Goal: Task Accomplishment & Management: Use online tool/utility

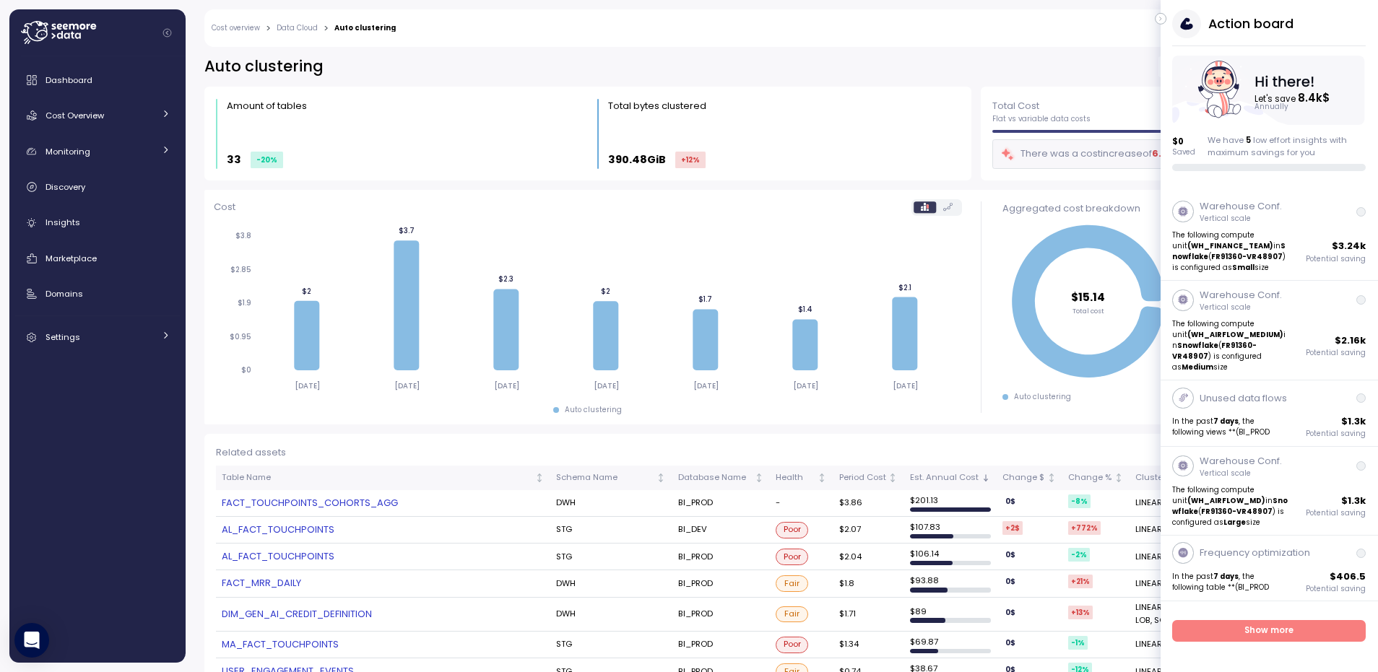
click at [1158, 19] on icon "button" at bounding box center [1161, 18] width 6 height 17
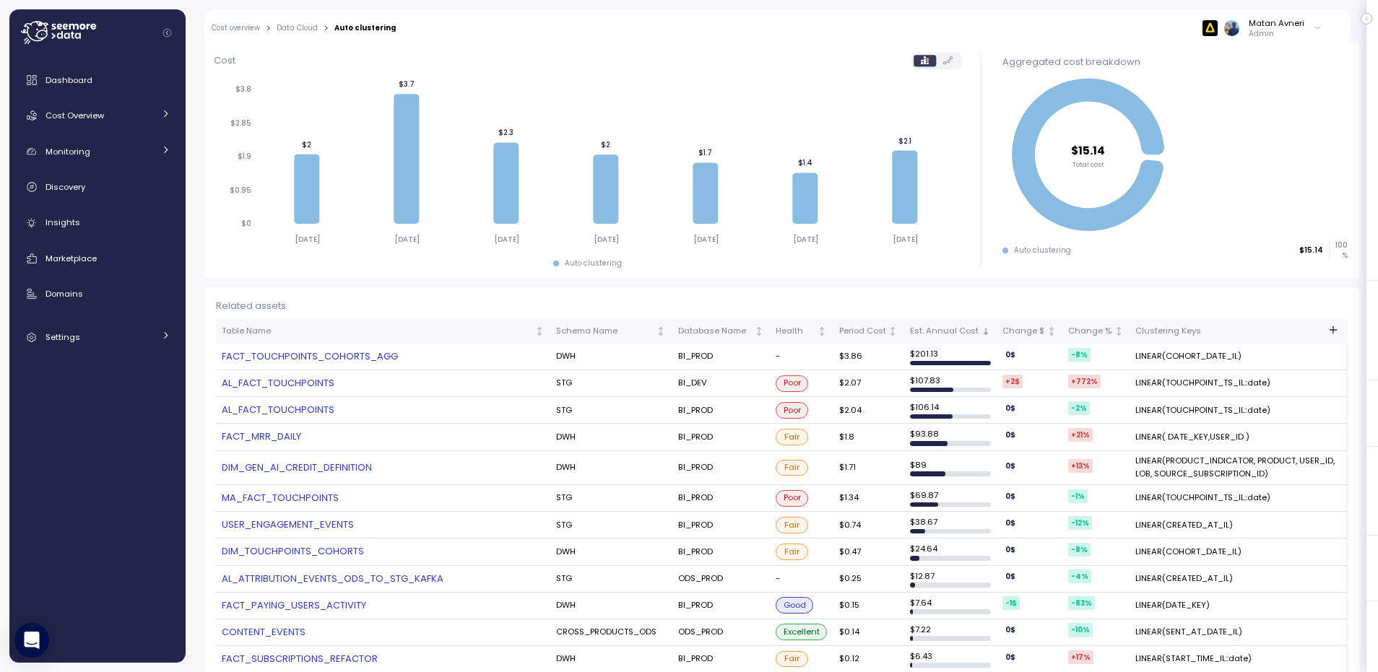
scroll to position [103, 0]
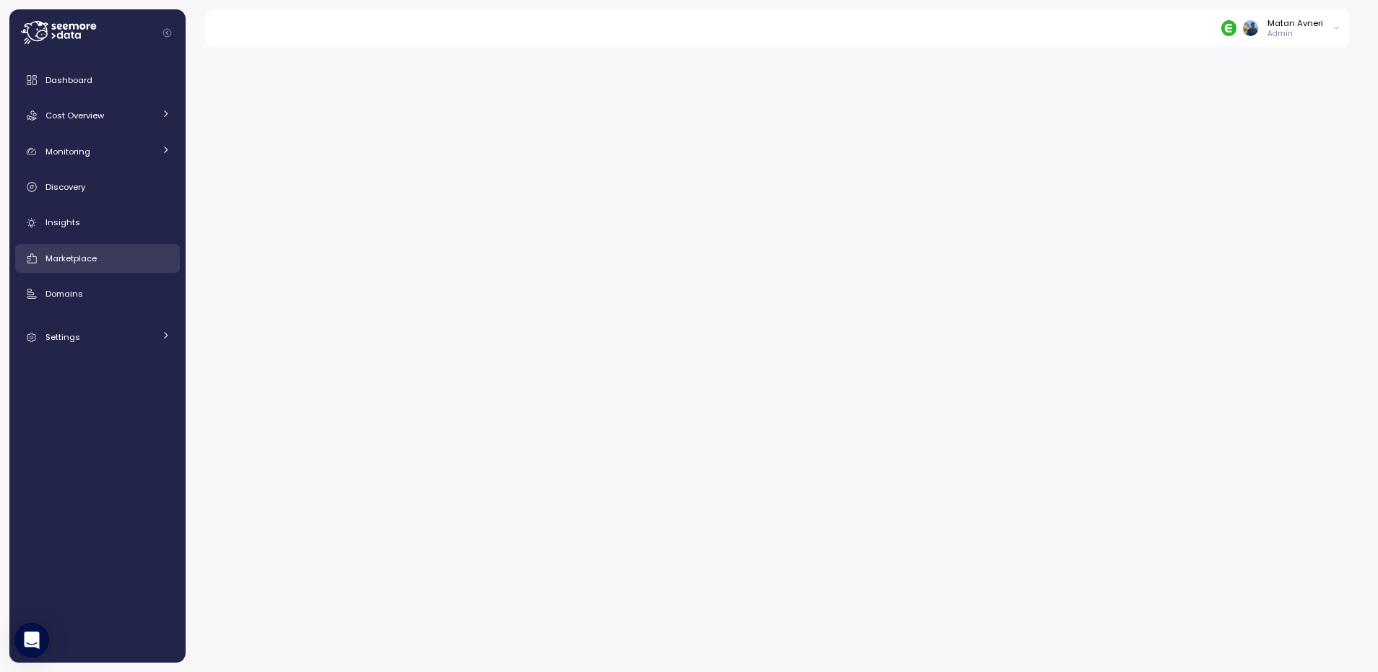
click at [74, 253] on span "Marketplace" at bounding box center [70, 259] width 51 height 12
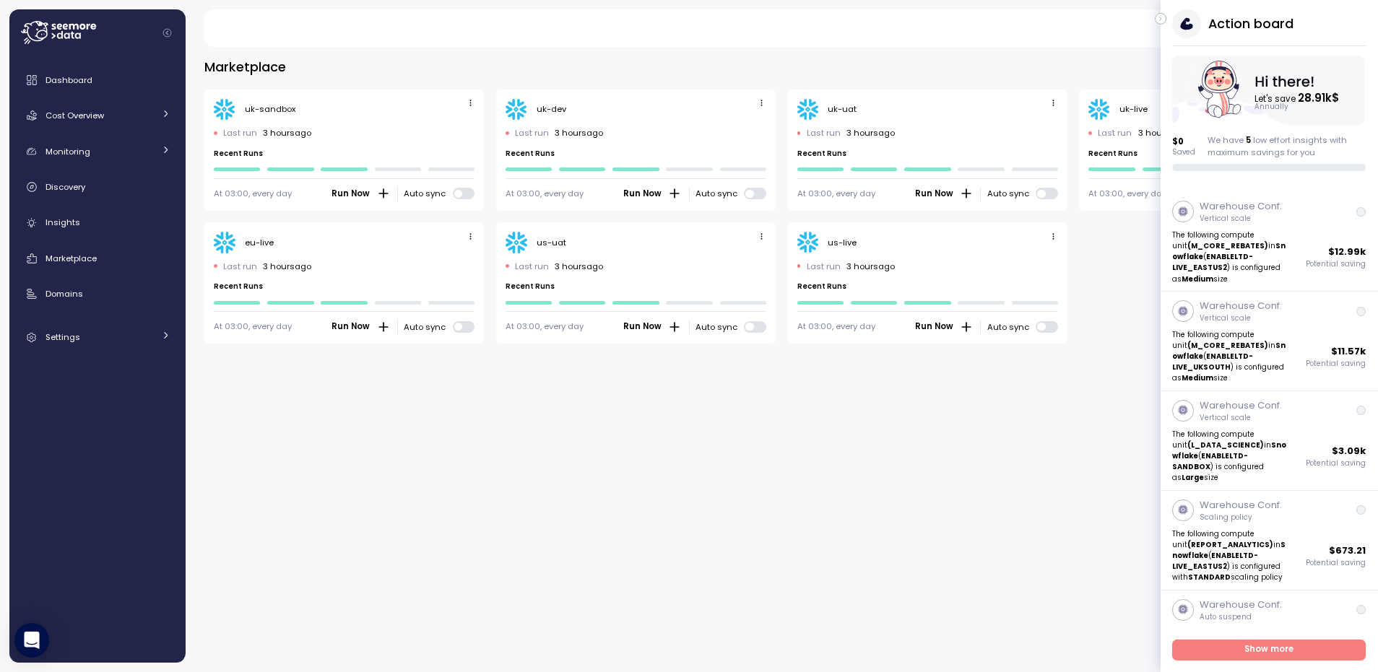
click at [1166, 14] on div "Action board Let's save 28.91k $ Annually $ 0 Saved We have 5 low effort insigh…" at bounding box center [1269, 90] width 217 height 162
click at [1156, 15] on button "button" at bounding box center [1161, 19] width 12 height 12
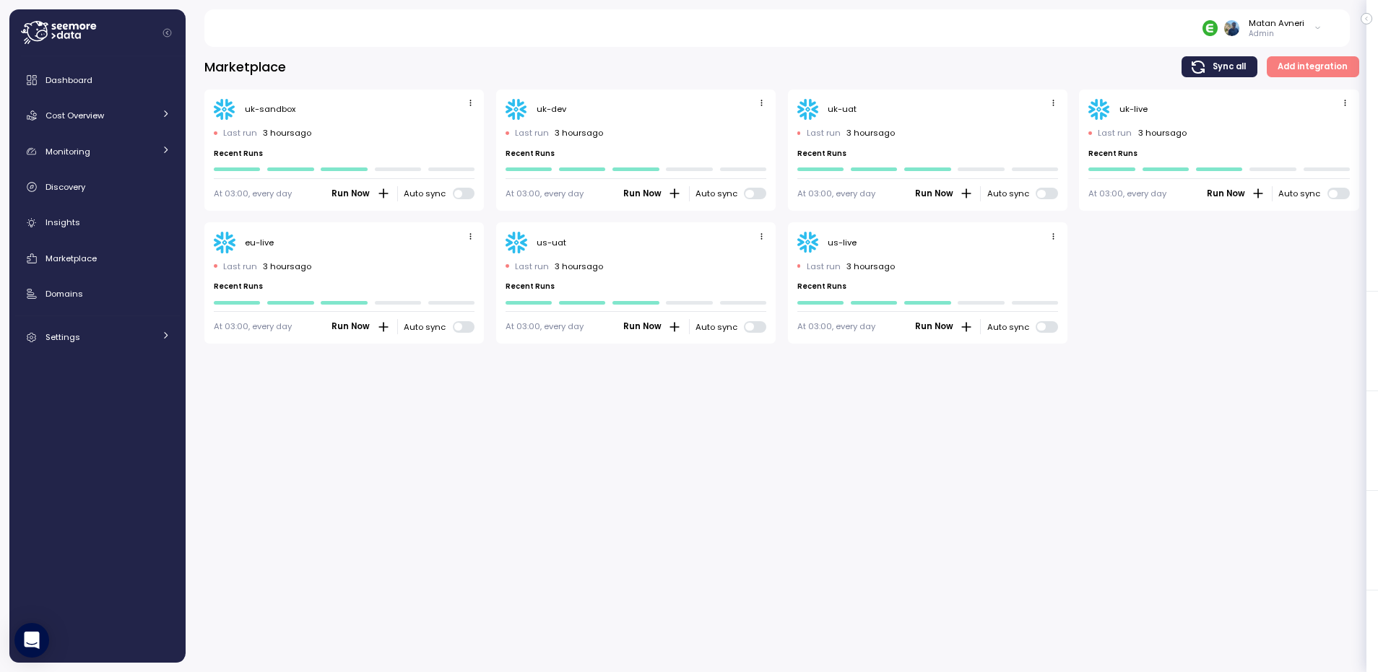
click at [753, 103] on div "uk-dev" at bounding box center [636, 110] width 261 height 22
click at [754, 103] on button "button" at bounding box center [762, 103] width 17 height 17
click at [750, 121] on button "Edit" at bounding box center [740, 131] width 54 height 20
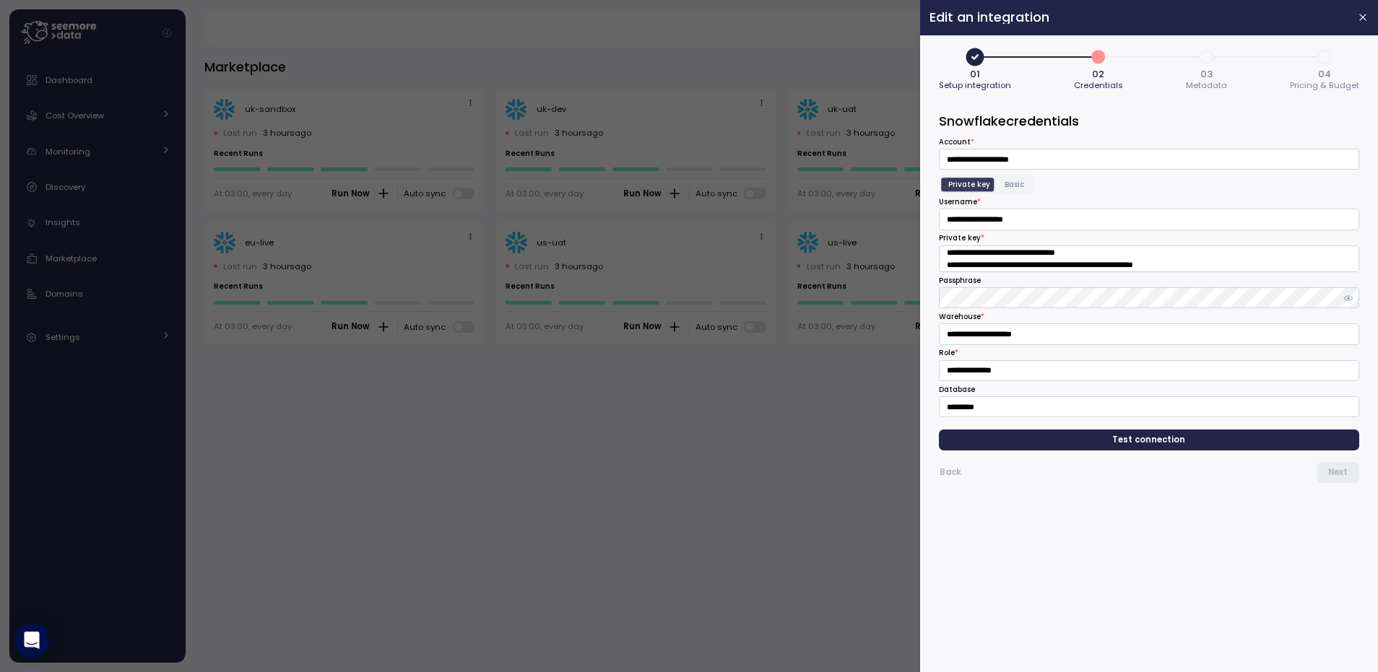
click at [1195, 58] on span "3" at bounding box center [1207, 57] width 25 height 25
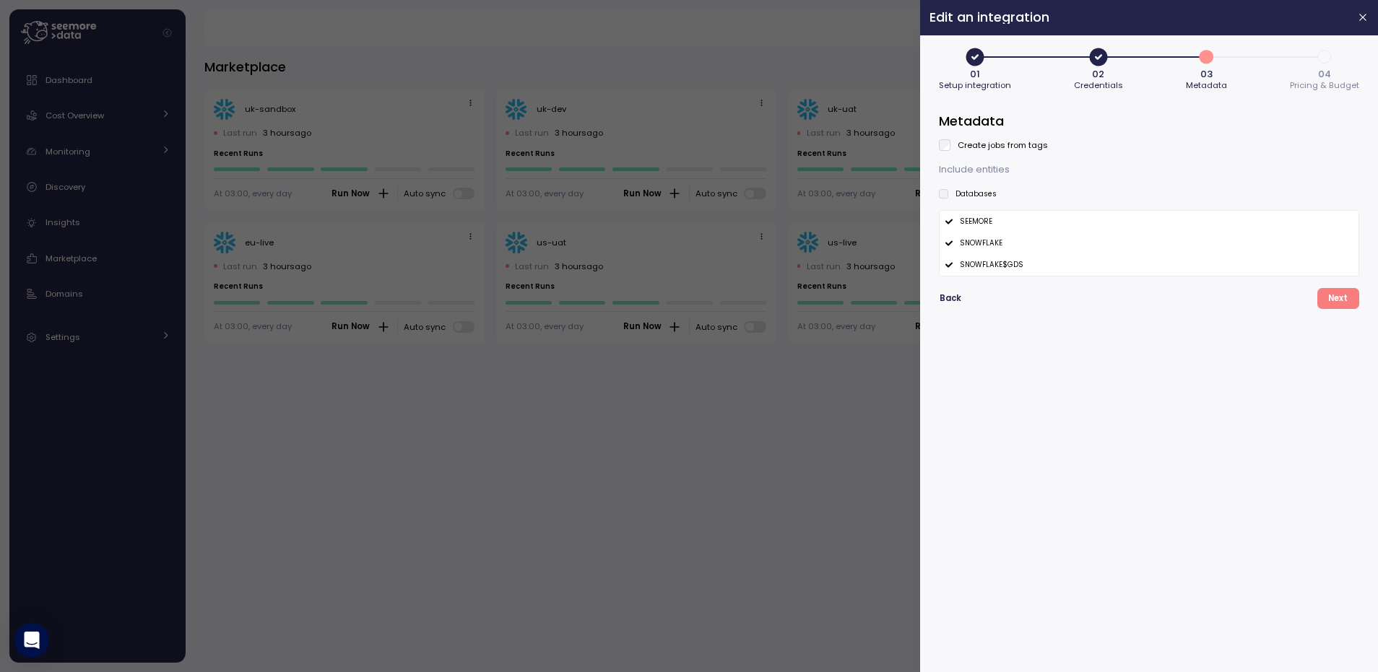
click at [541, 446] on div at bounding box center [689, 336] width 1378 height 672
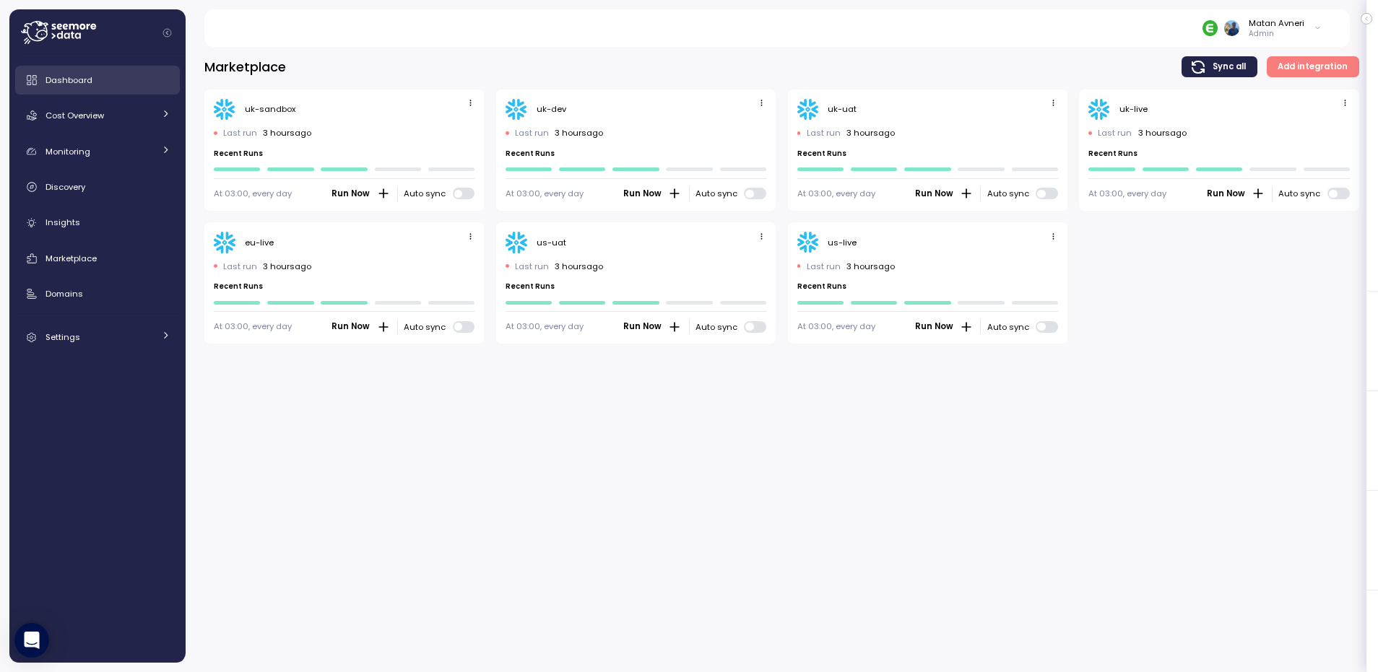
click at [89, 91] on link "Dashboard" at bounding box center [97, 80] width 165 height 29
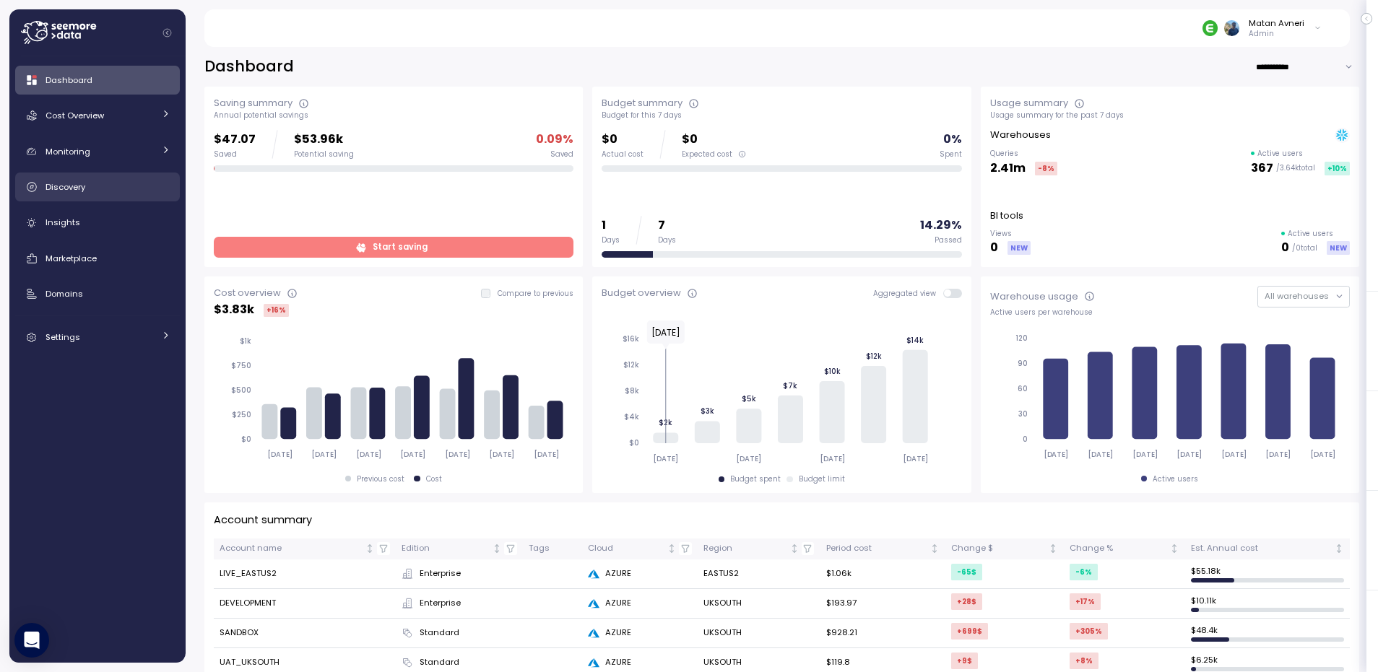
click at [88, 186] on div "Discovery" at bounding box center [107, 187] width 125 height 14
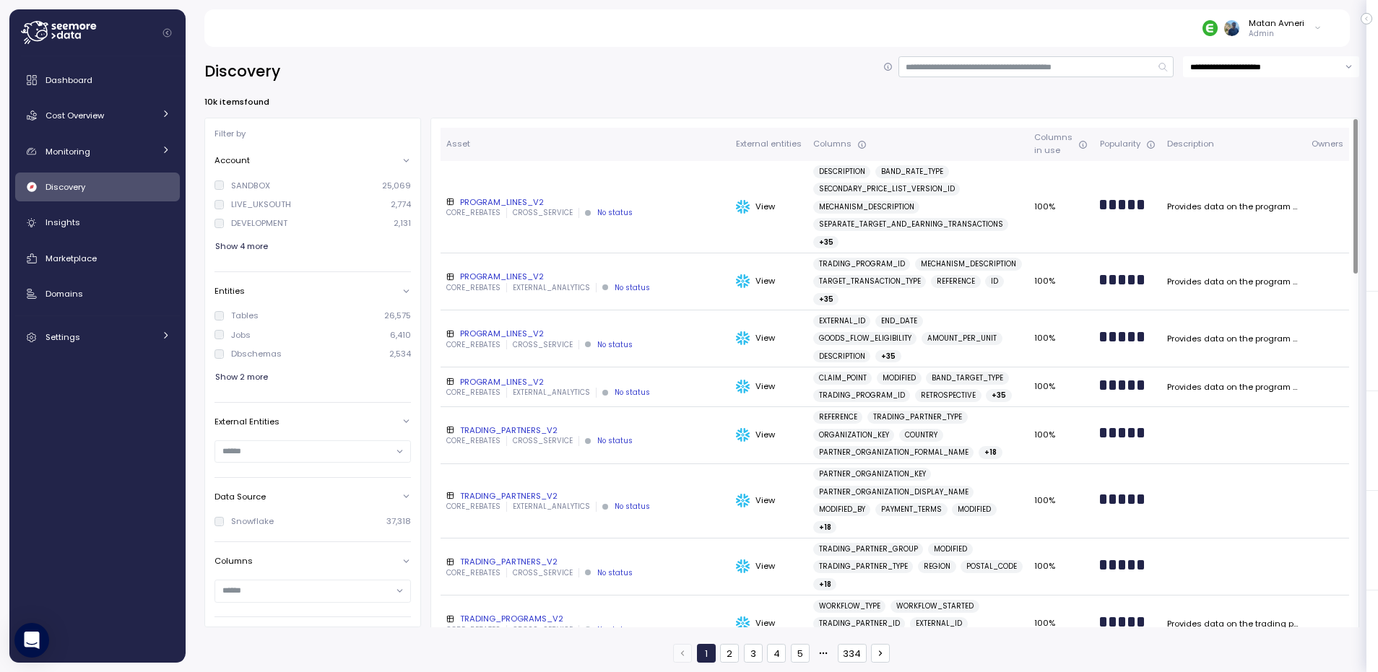
click at [493, 198] on div "PROGRAM_LINES_V2" at bounding box center [585, 202] width 278 height 12
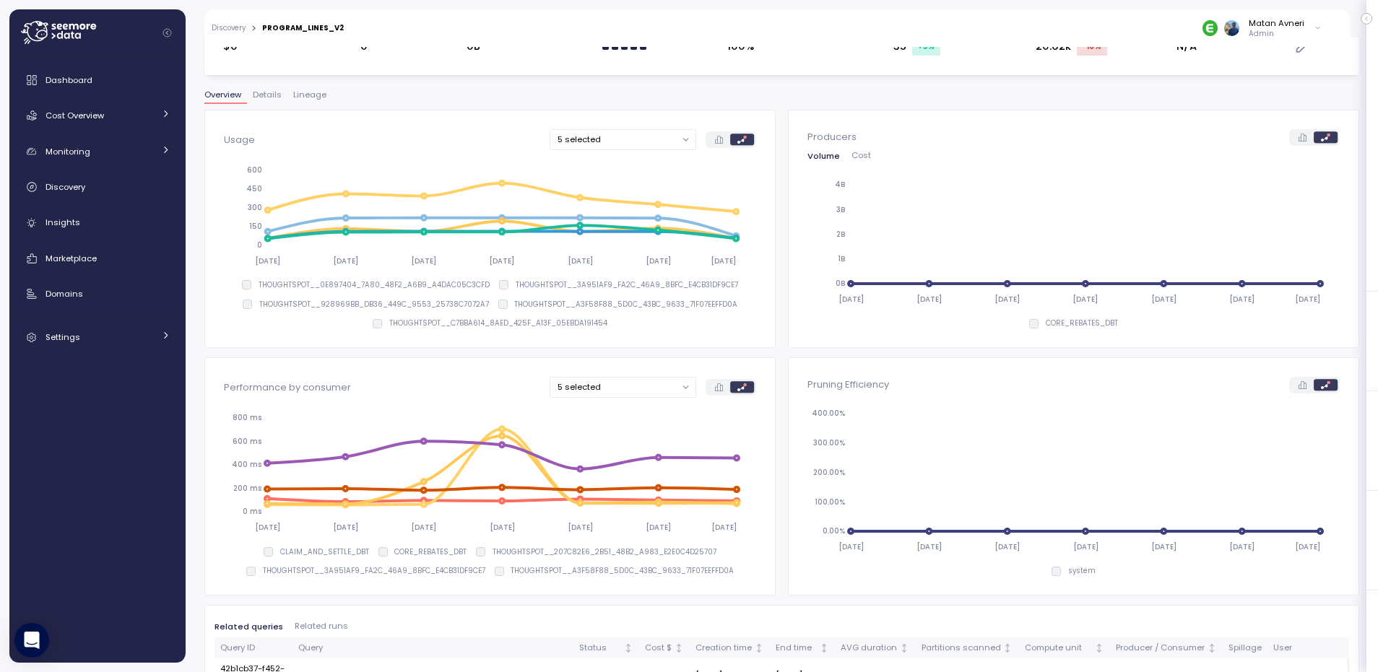
scroll to position [124, 0]
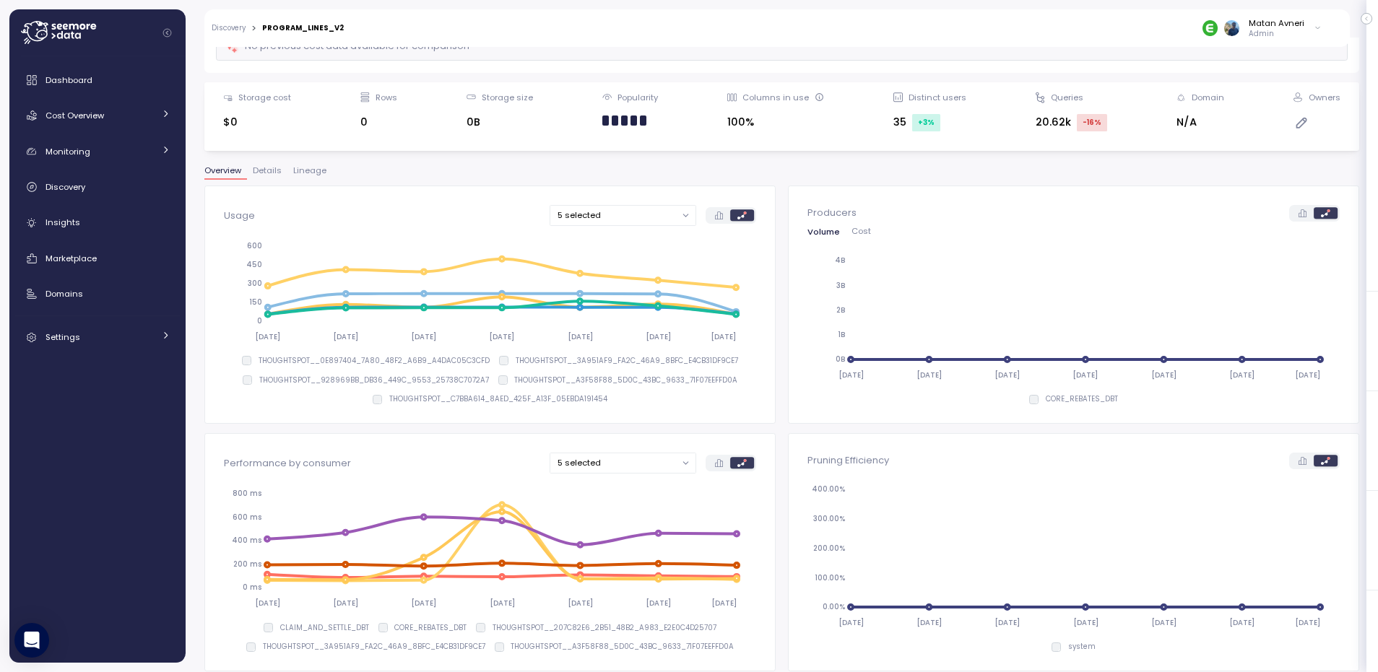
click at [629, 222] on button "5 selected" at bounding box center [623, 215] width 147 height 21
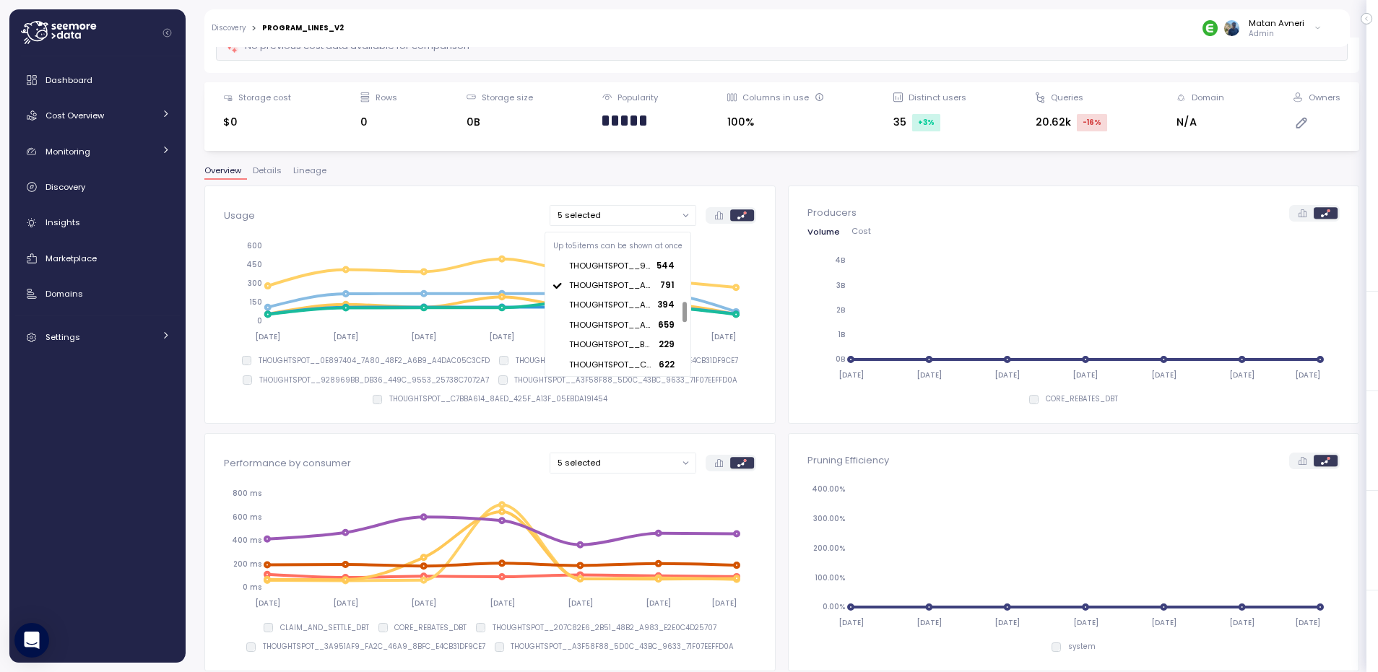
scroll to position [574, 0]
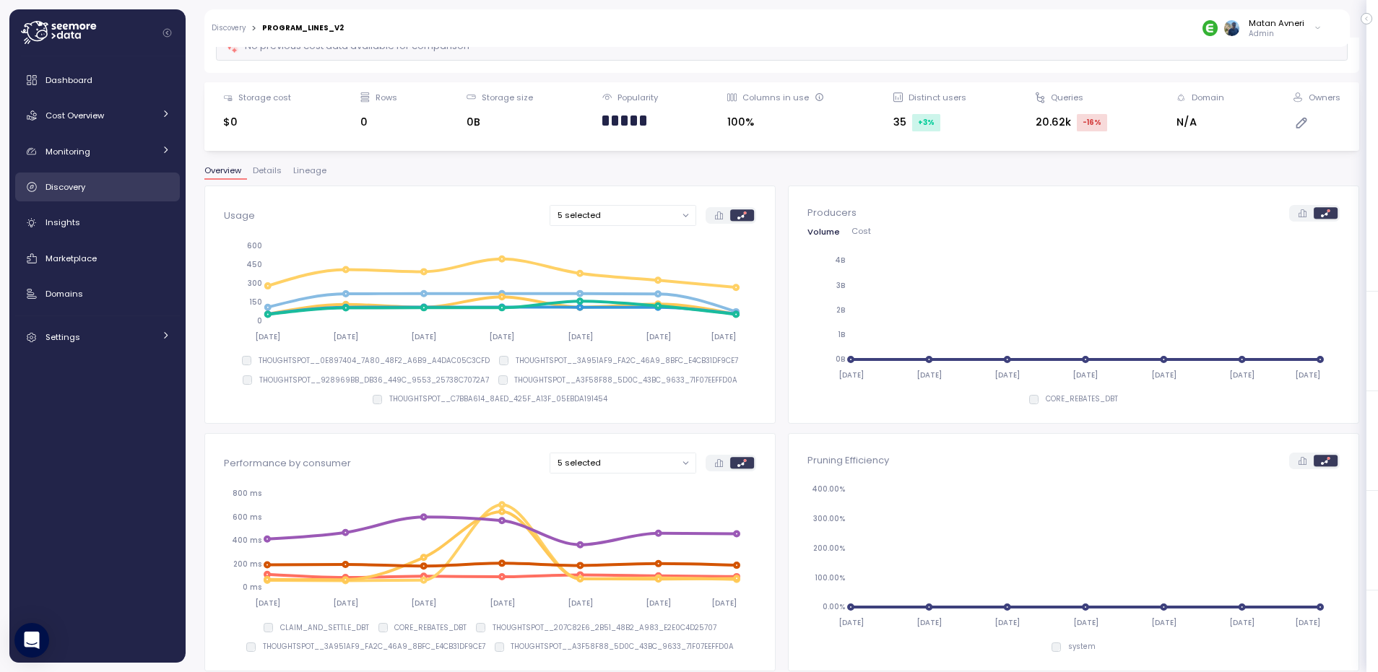
click at [77, 175] on link "Discovery" at bounding box center [97, 187] width 165 height 29
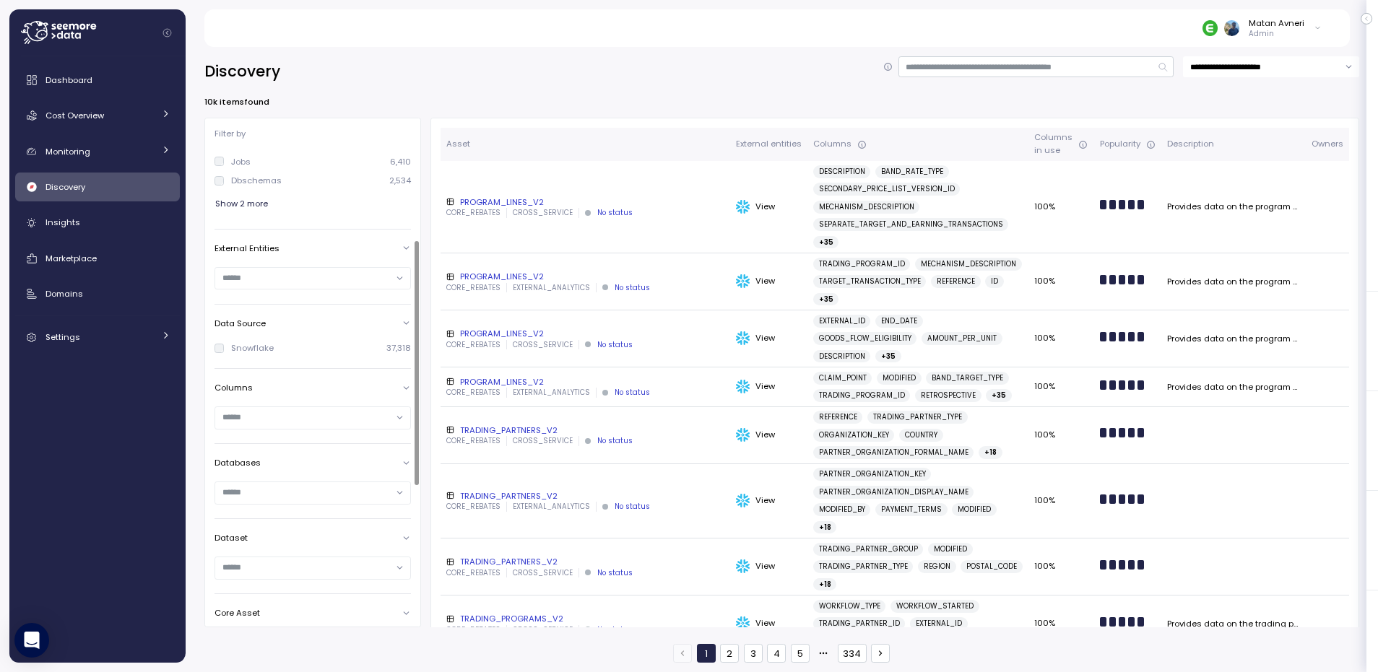
scroll to position [347, 0]
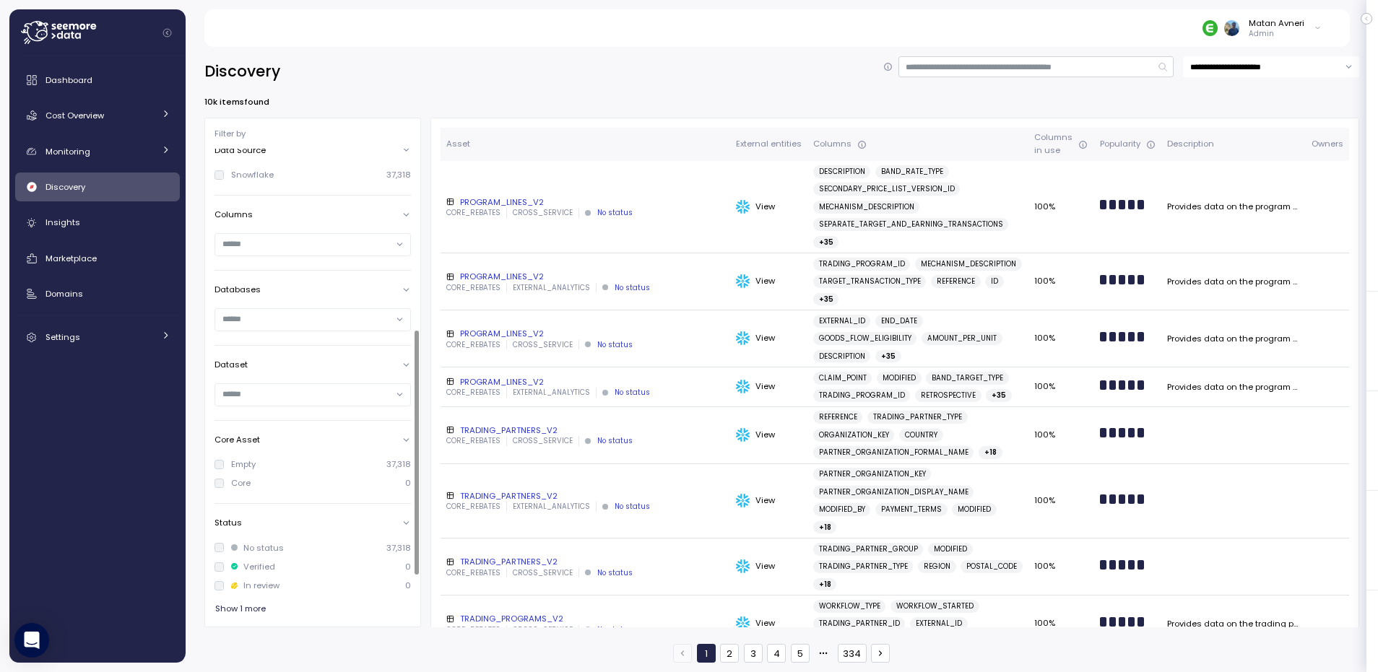
click at [246, 326] on div at bounding box center [312, 319] width 195 height 21
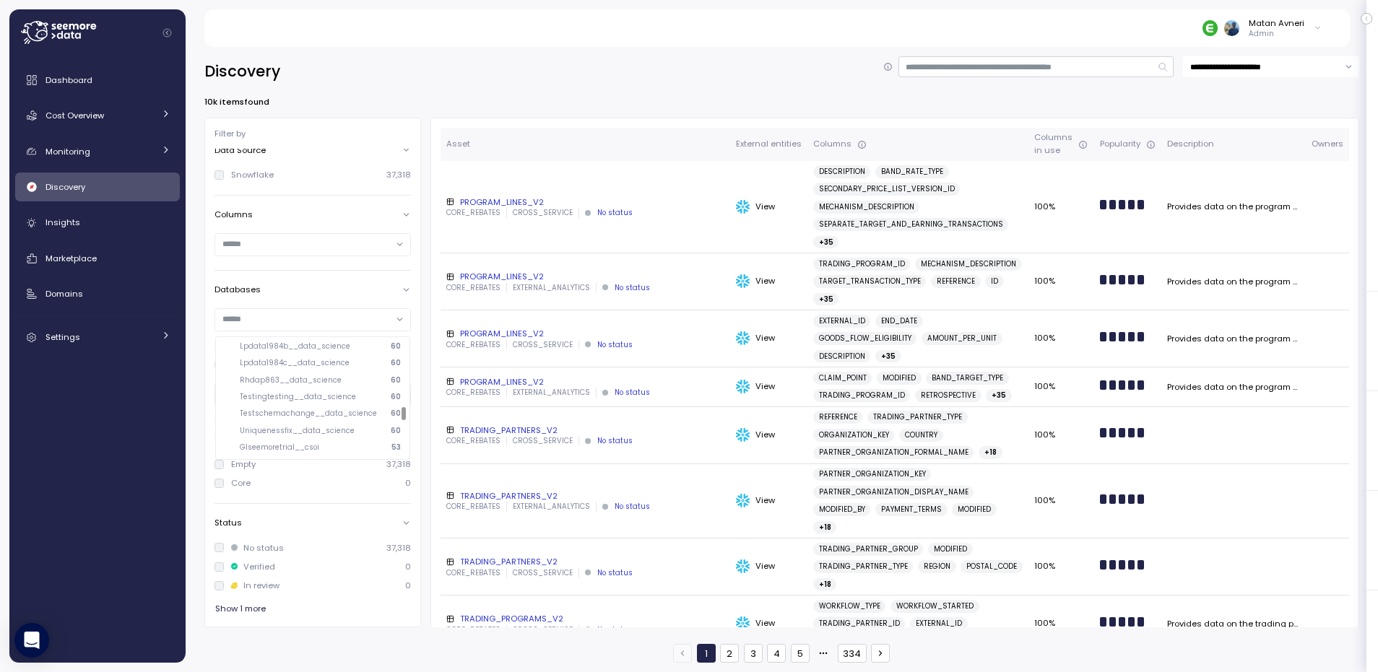
scroll to position [2455, 0]
click at [546, 61] on div "**********" at bounding box center [781, 71] width 1155 height 30
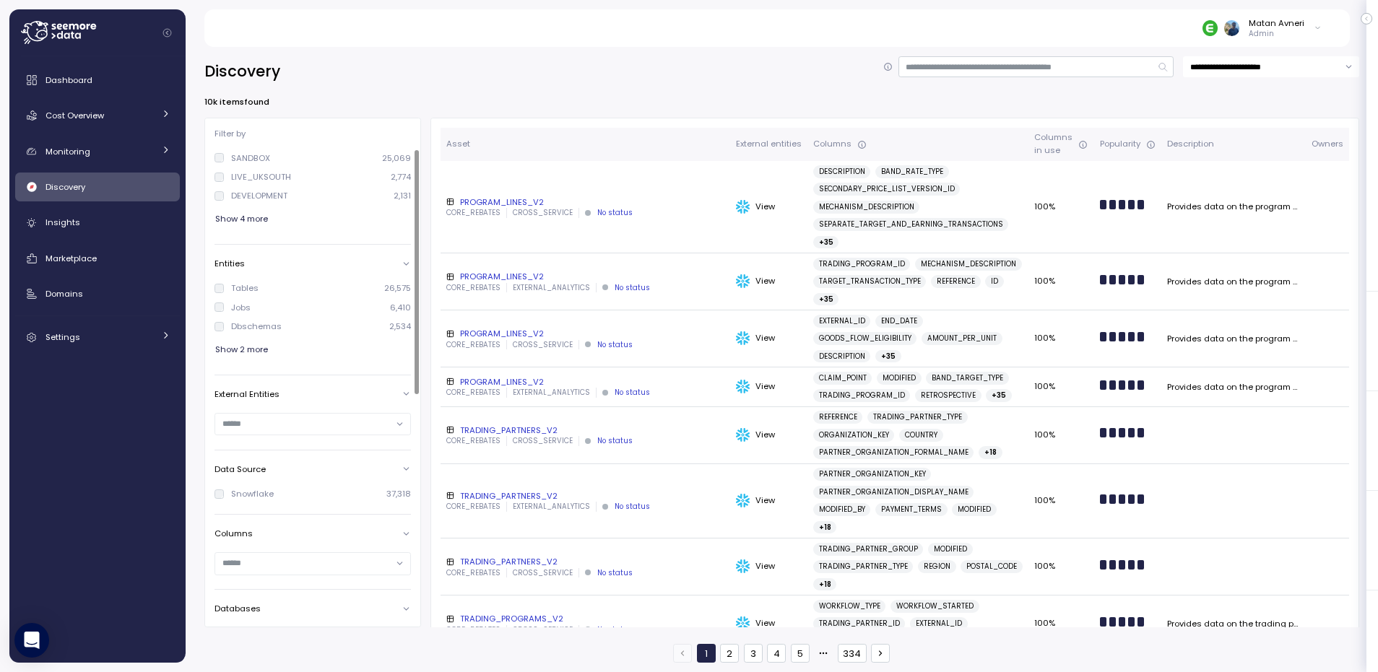
scroll to position [0, 0]
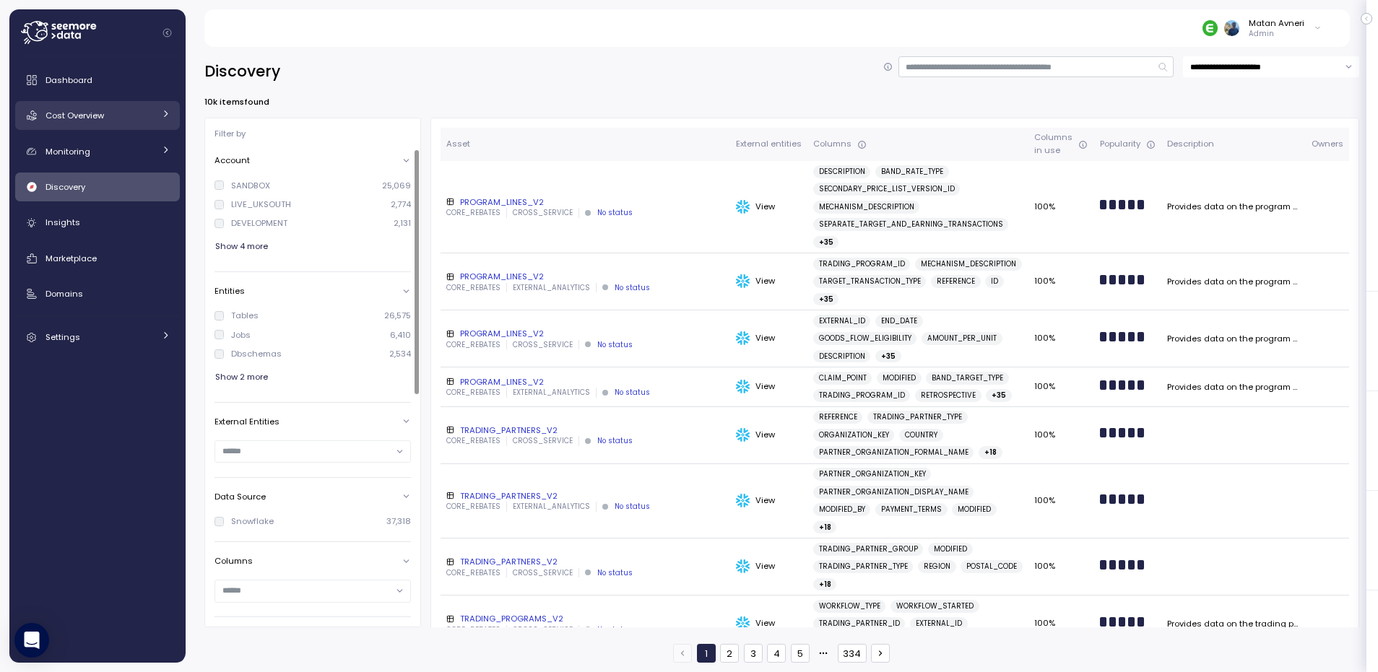
click at [61, 113] on span "Cost Overview" at bounding box center [74, 116] width 58 height 12
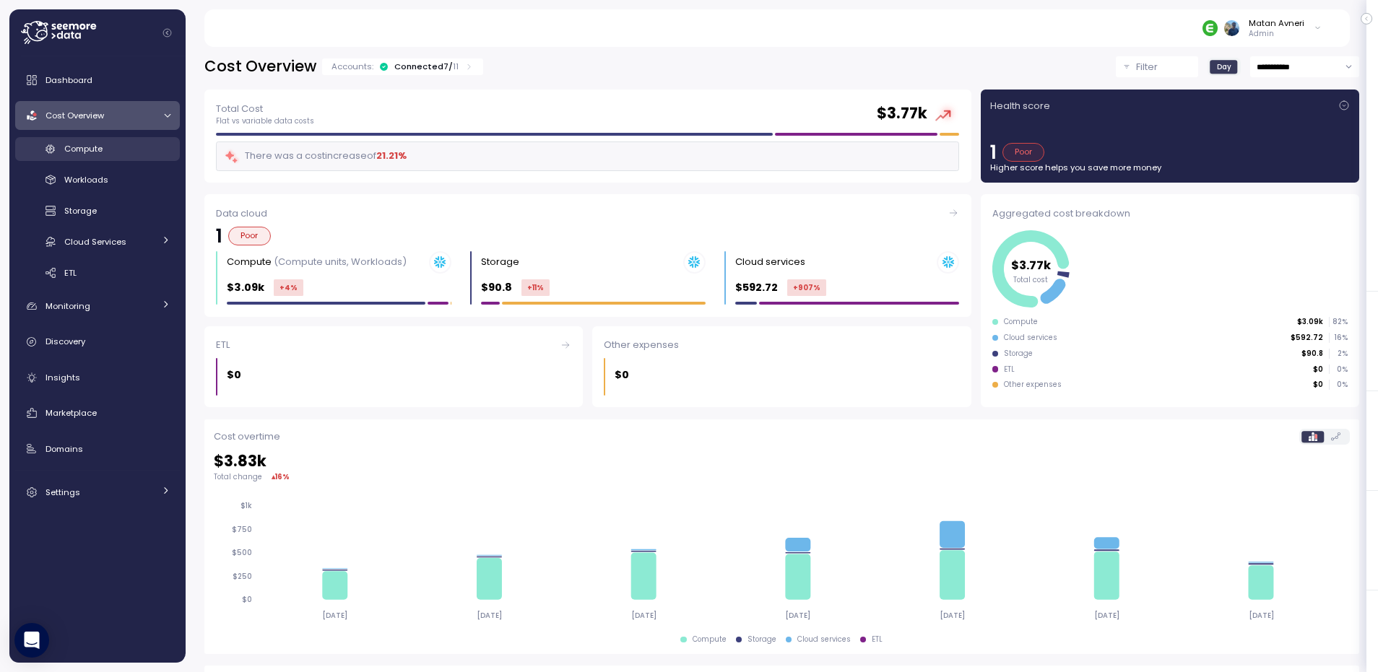
click at [72, 152] on span "Compute" at bounding box center [83, 149] width 38 height 12
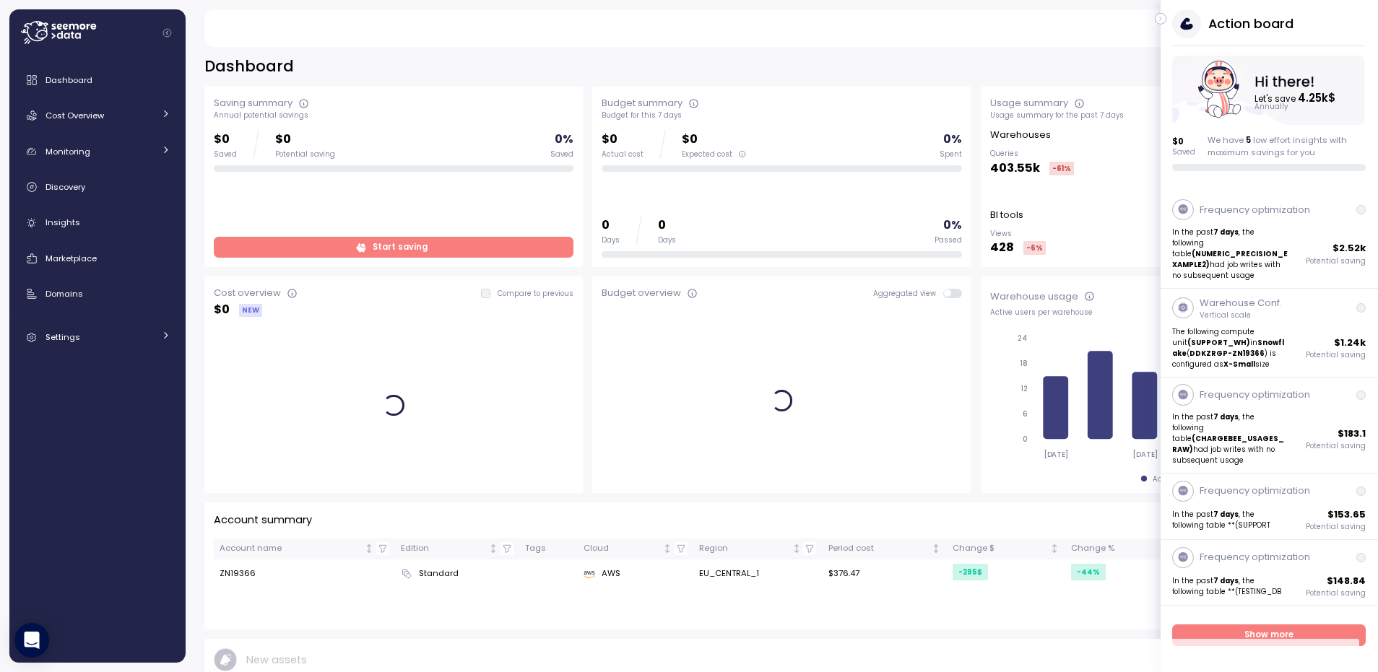
click at [1161, 15] on icon "button" at bounding box center [1161, 18] width 6 height 17
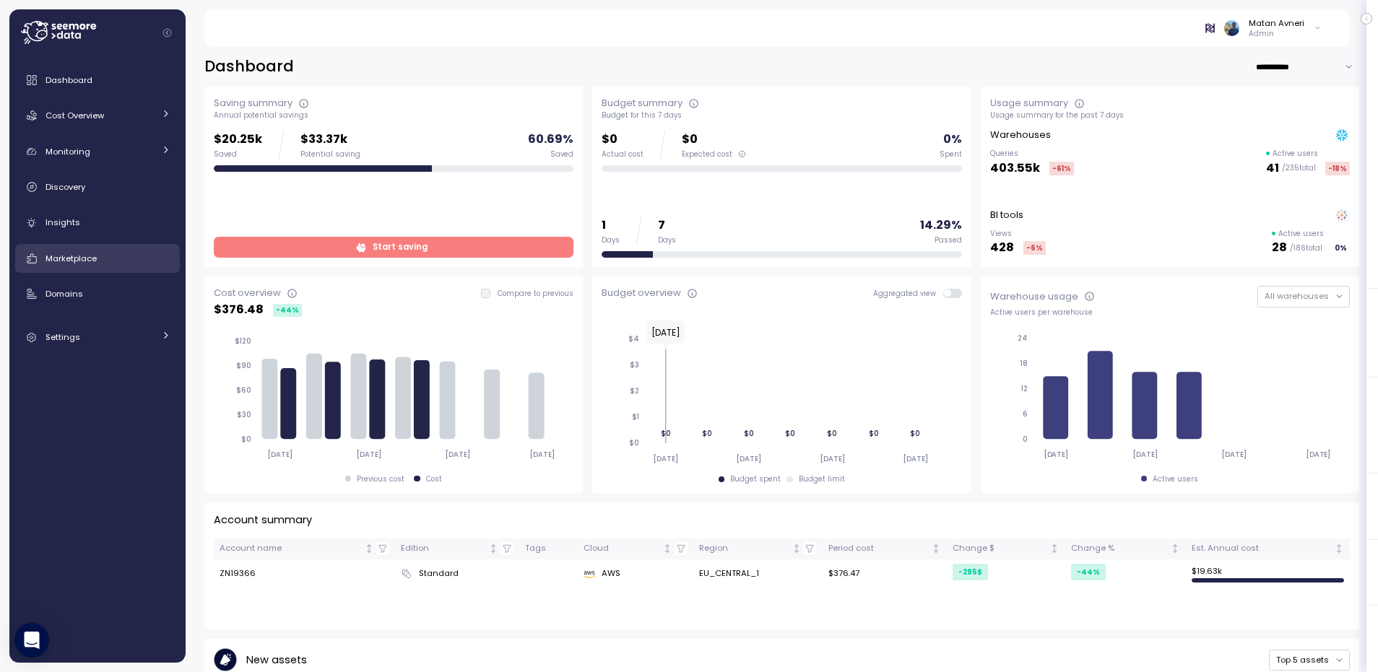
click at [85, 259] on span "Marketplace" at bounding box center [70, 259] width 51 height 12
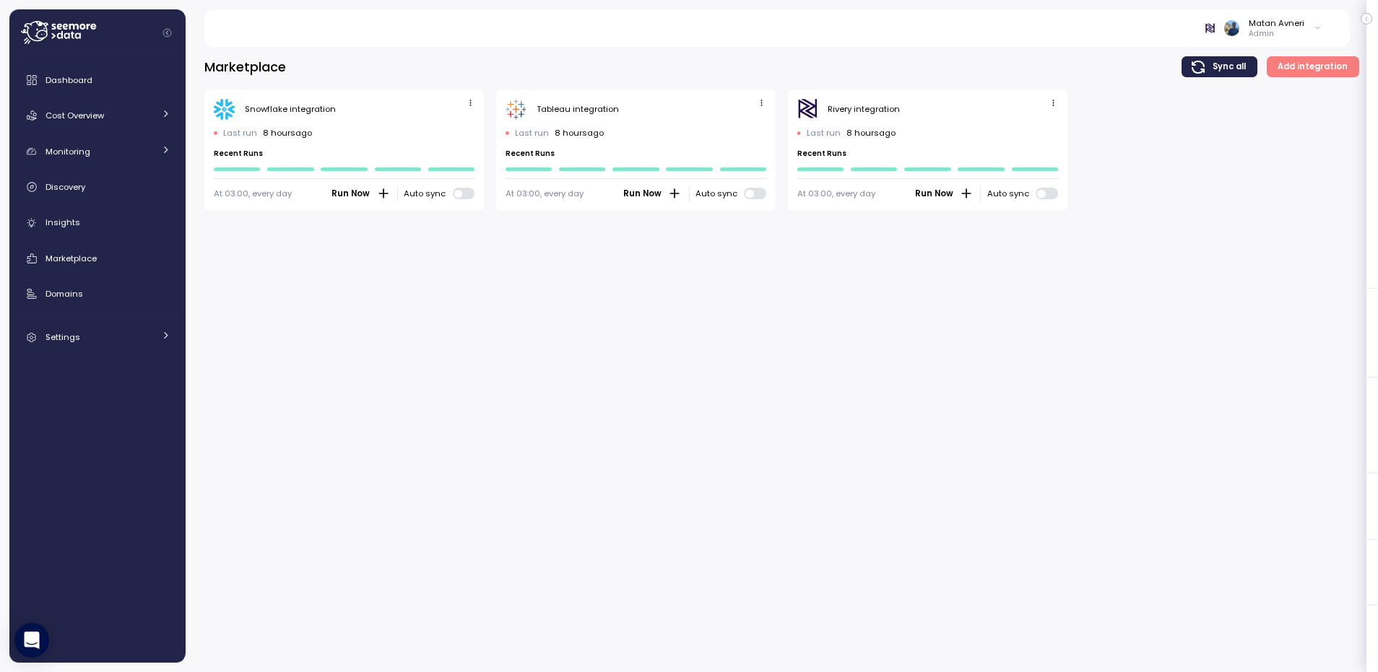
click at [471, 100] on icon "button" at bounding box center [470, 102] width 9 height 9
click at [462, 125] on div "Edit" at bounding box center [455, 130] width 26 height 13
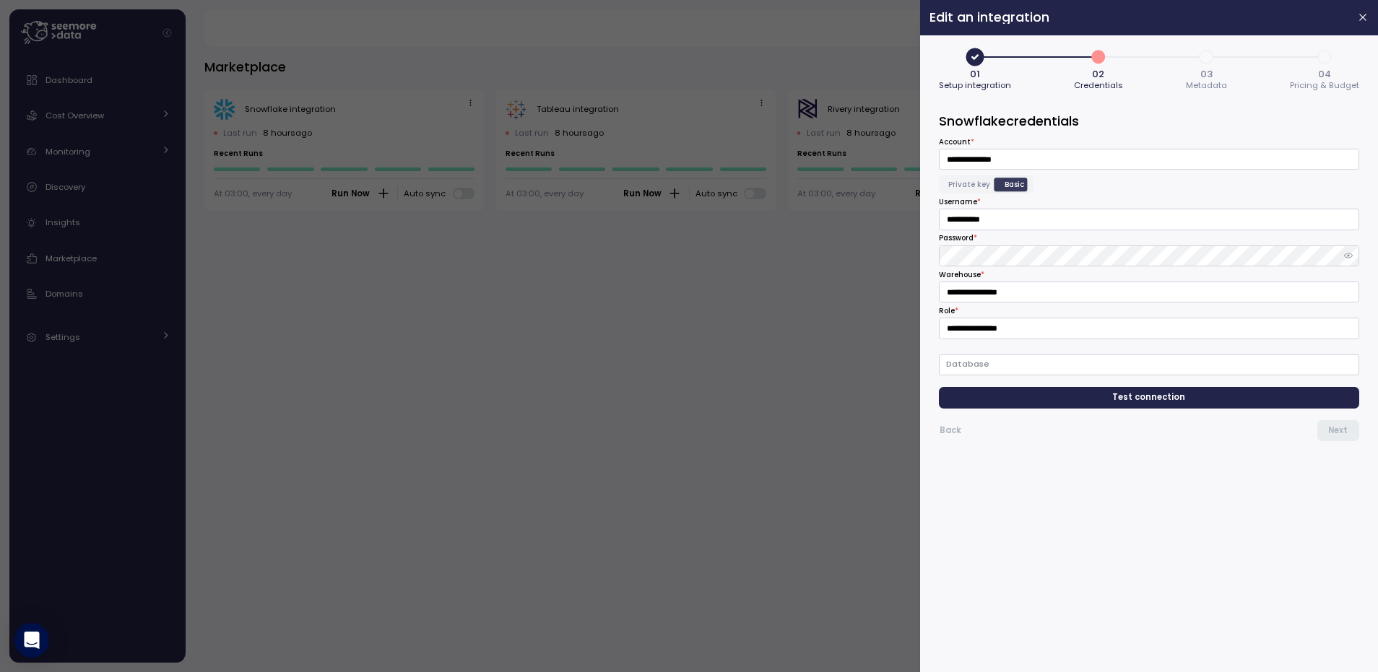
click at [1174, 397] on span "Test connection" at bounding box center [1149, 397] width 73 height 19
click at [1004, 159] on input "**********" at bounding box center [1149, 159] width 420 height 21
click at [415, 315] on div at bounding box center [689, 336] width 1378 height 672
